Goal: Transaction & Acquisition: Subscribe to service/newsletter

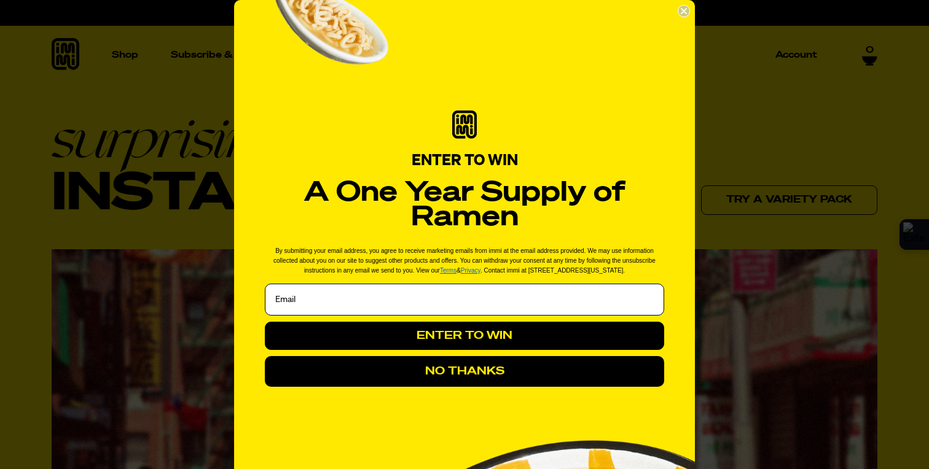
click at [681, 10] on icon "Close dialog" at bounding box center [683, 11] width 5 height 5
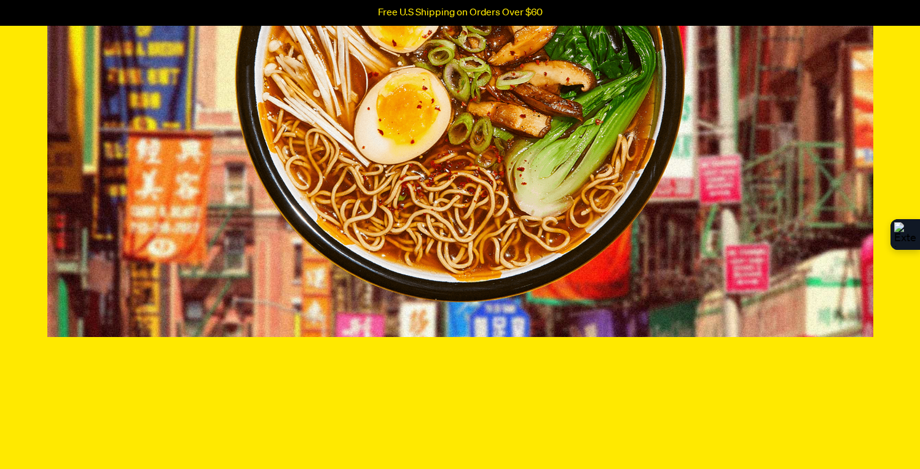
scroll to position [617, 0]
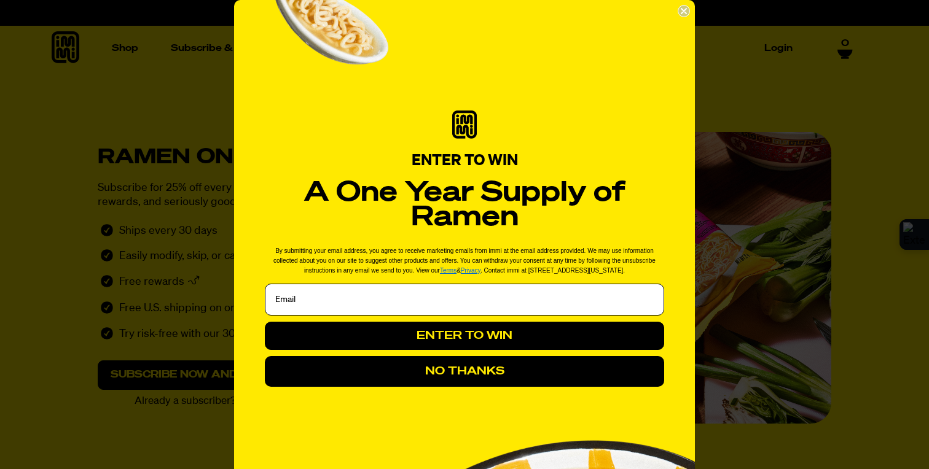
click at [681, 10] on icon "Close dialog" at bounding box center [683, 11] width 5 height 5
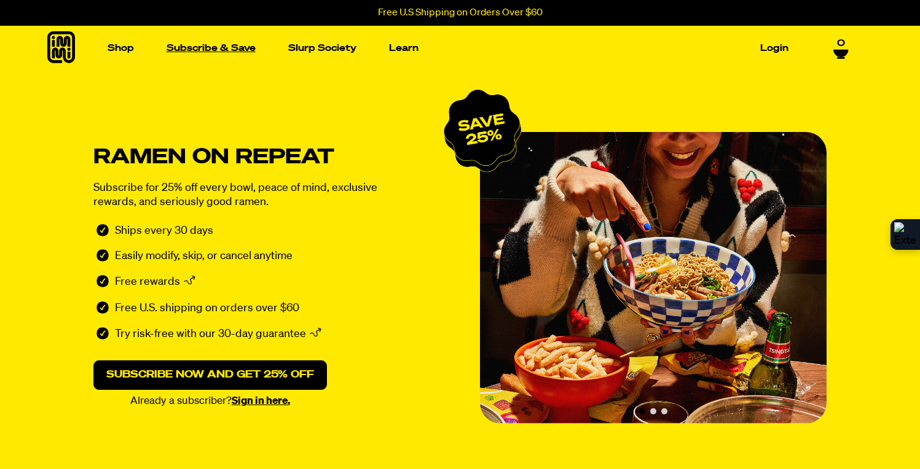
click at [212, 49] on link "Subscribe & Save" at bounding box center [211, 48] width 99 height 19
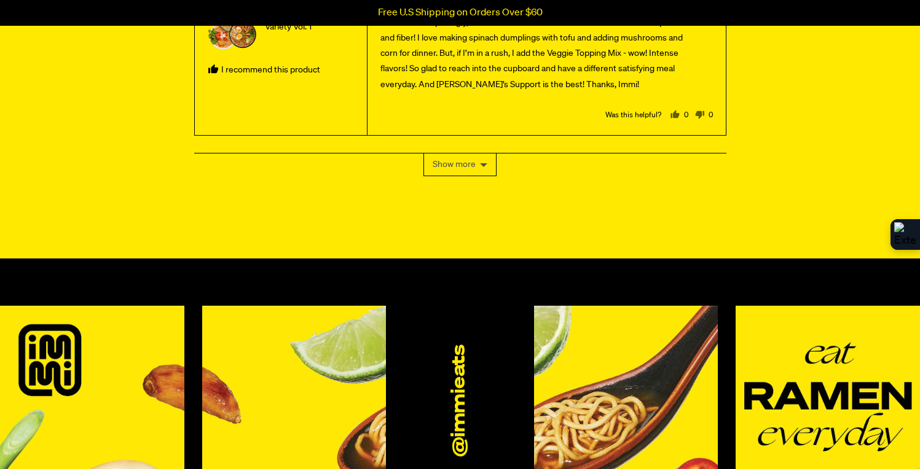
scroll to position [3430, 0]
